Goal: Task Accomplishment & Management: Manage account settings

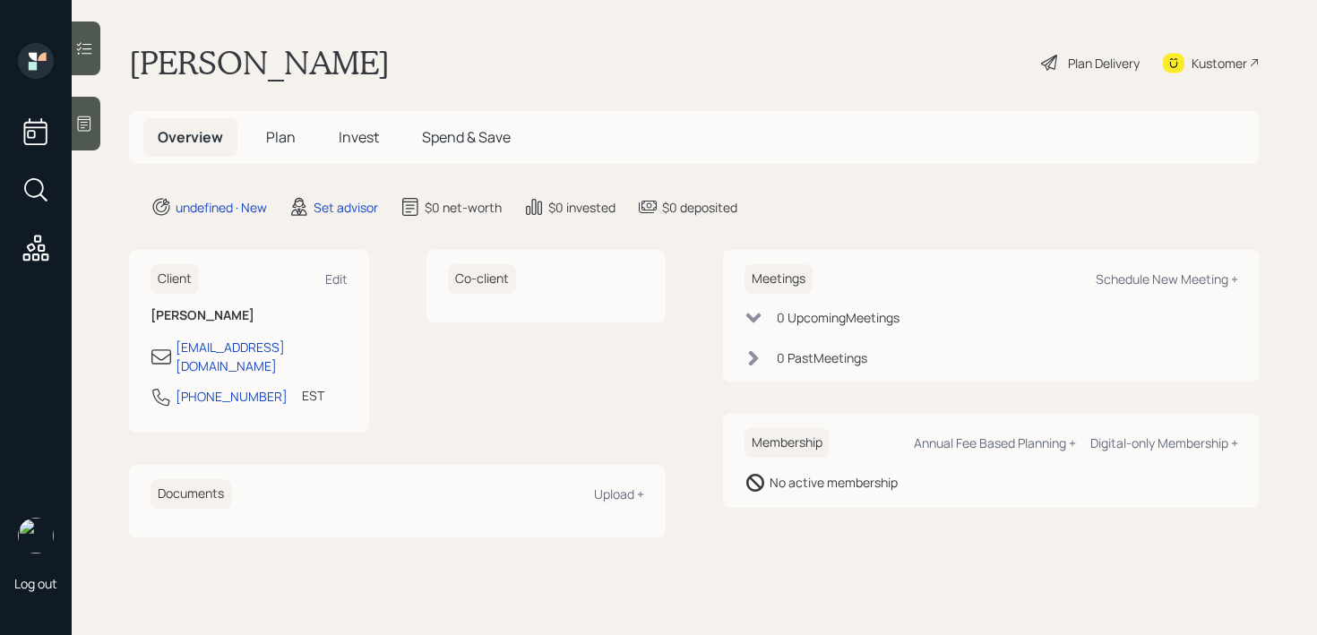
click at [68, 122] on div "Log out" at bounding box center [36, 317] width 72 height 635
click at [86, 122] on icon at bounding box center [84, 123] width 13 height 15
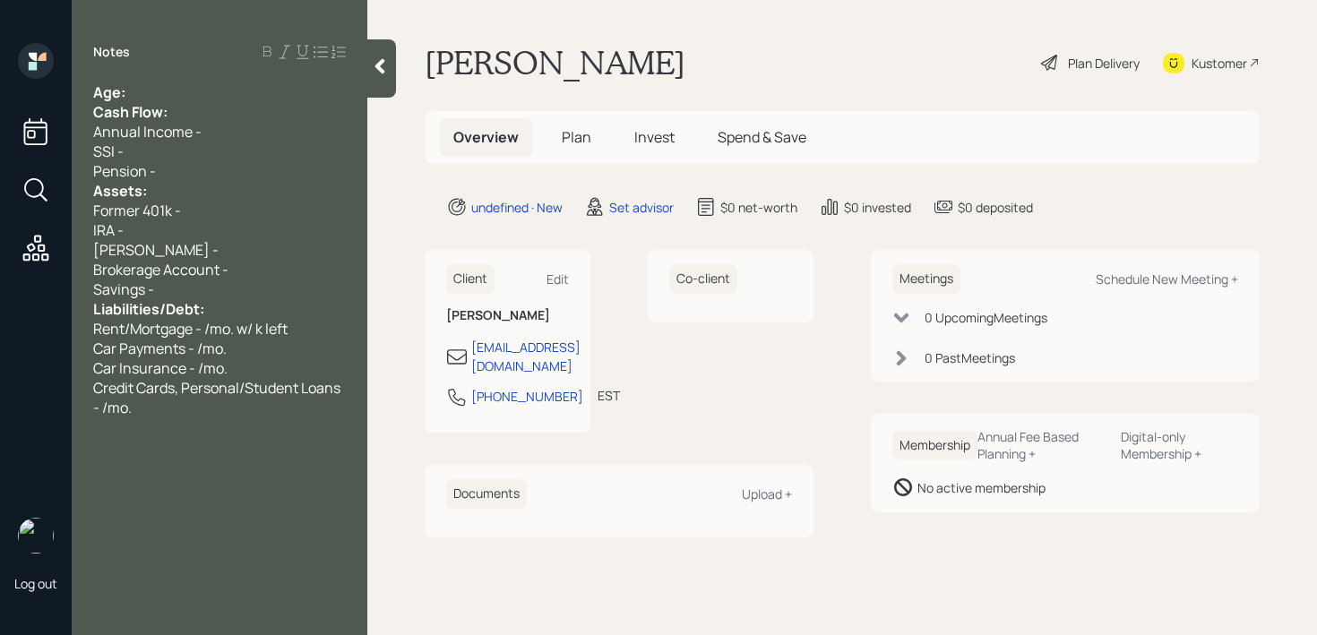
click at [135, 82] on div "Age:" at bounding box center [219, 92] width 253 height 20
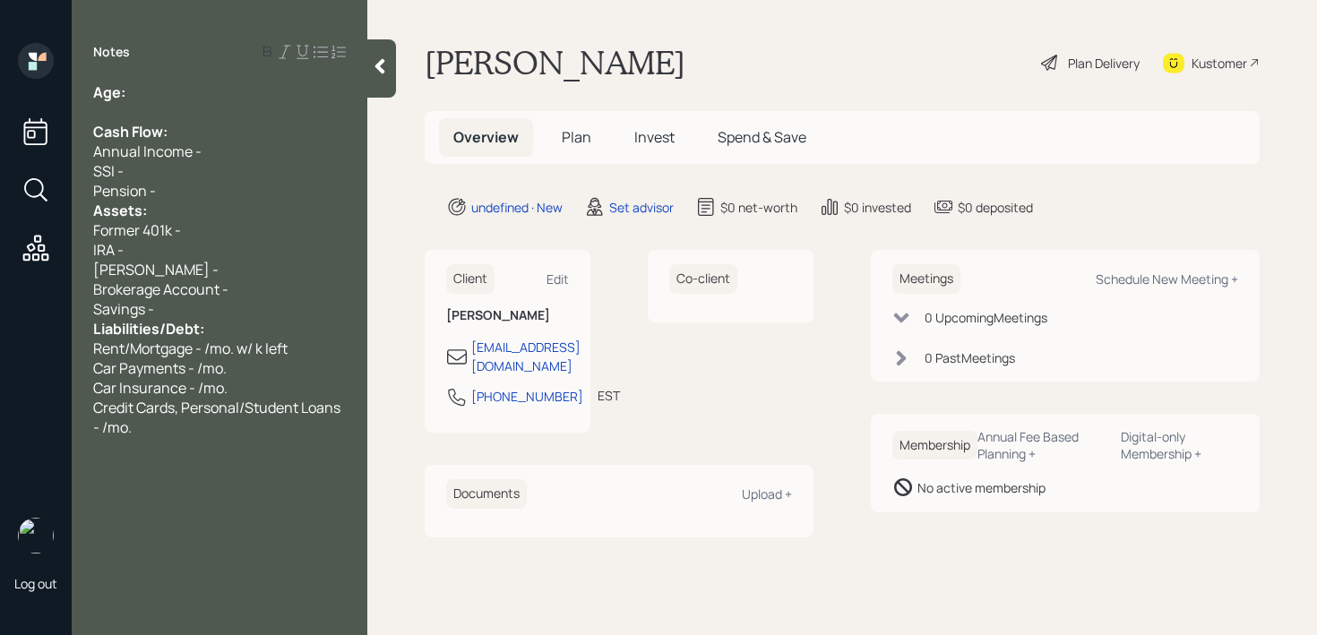
click at [162, 185] on div "Pension -" at bounding box center [219, 191] width 253 height 20
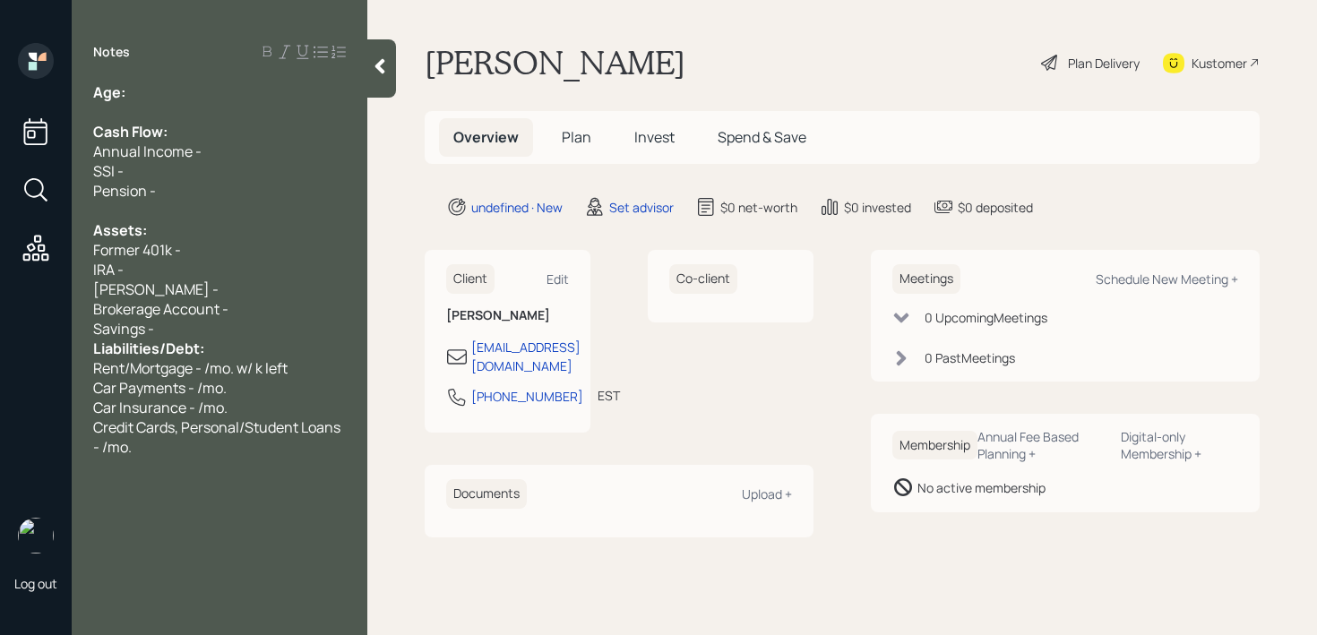
click at [248, 337] on div "Savings -" at bounding box center [219, 329] width 253 height 20
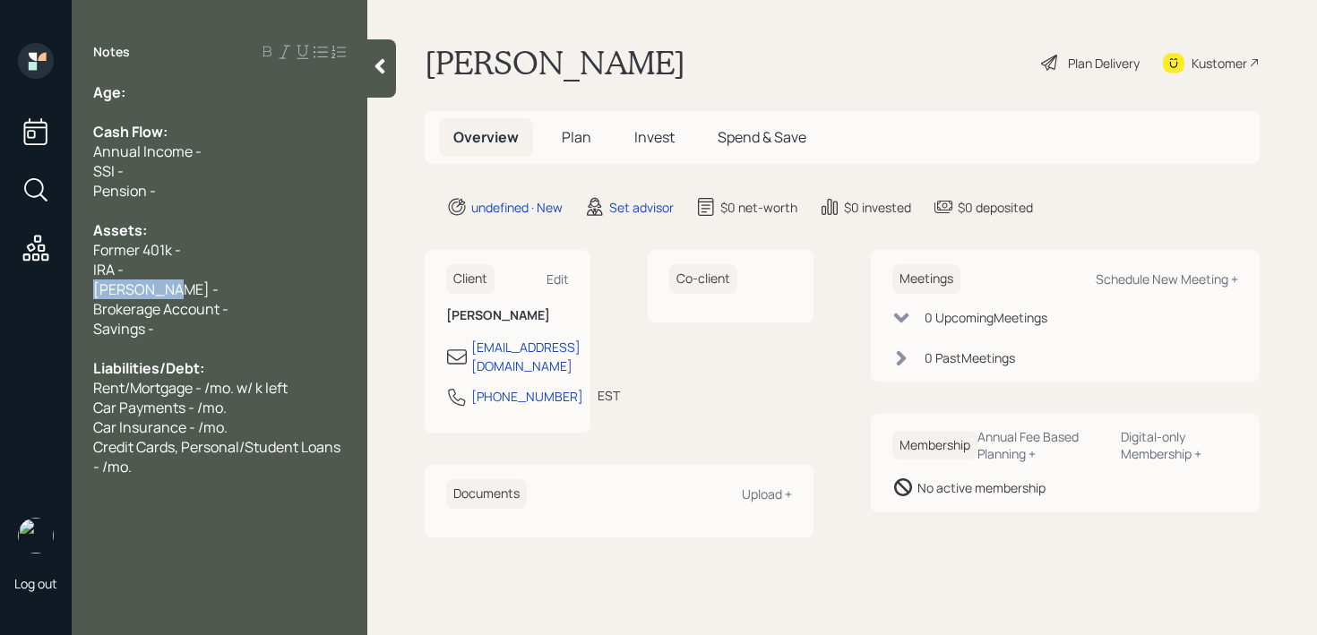
drag, startPoint x: 209, startPoint y: 280, endPoint x: 53, endPoint y: 280, distance: 155.8
click at [53, 280] on div "Log out Notes Age: Cash Flow: Annual Income - SSI - Pension - Assets: Former 40…" at bounding box center [658, 317] width 1317 height 635
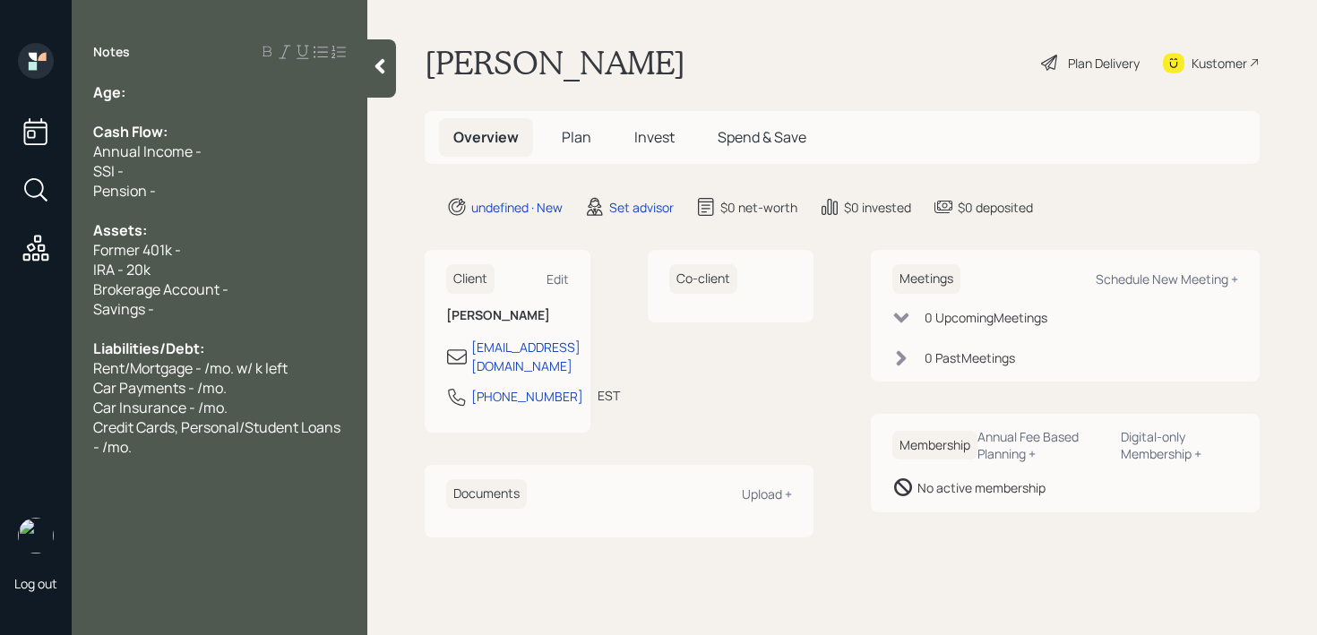
click at [202, 76] on div "Notes Age: Cash Flow: Annual Income - SSI - Pension - Assets: Former 401k - IRA…" at bounding box center [220, 328] width 296 height 571
click at [202, 104] on div at bounding box center [219, 112] width 253 height 20
click at [216, 309] on div "Savings -" at bounding box center [219, 309] width 253 height 20
